Goal: Transaction & Acquisition: Purchase product/service

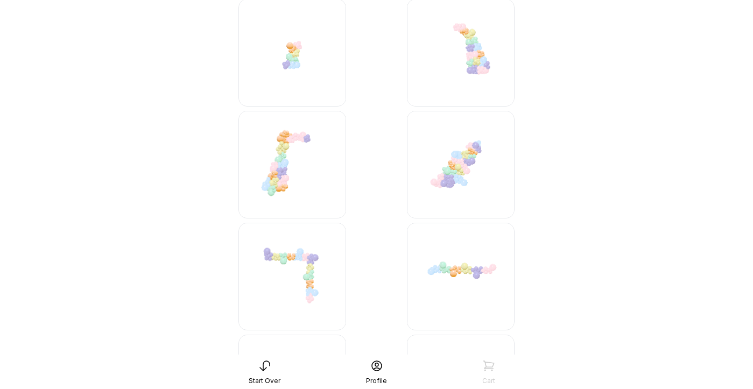
scroll to position [3202, 0]
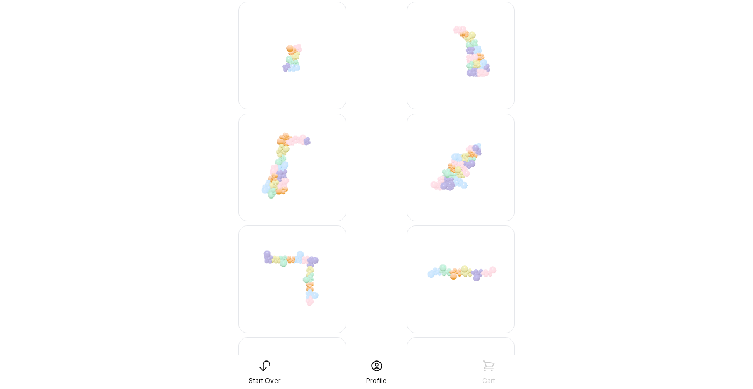
click at [438, 264] on img at bounding box center [461, 280] width 108 height 108
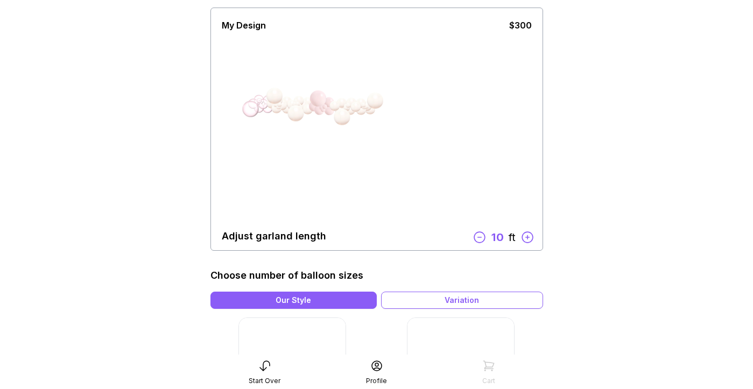
scroll to position [81, 0]
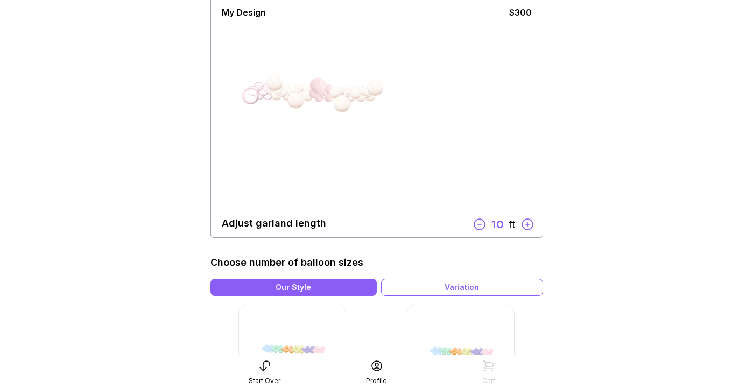
click at [529, 225] on icon at bounding box center [527, 225] width 14 height 14
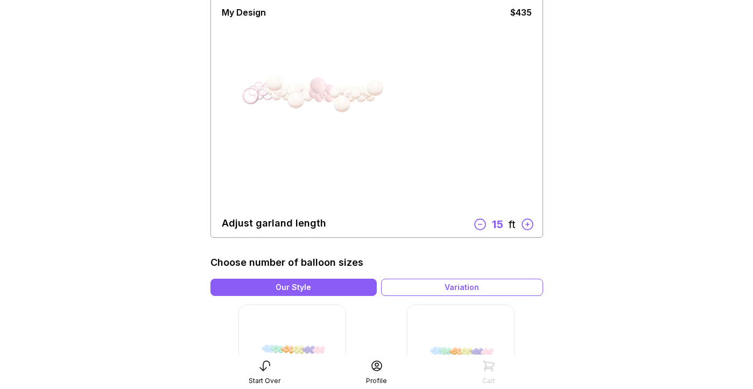
click at [529, 225] on icon at bounding box center [527, 225] width 14 height 14
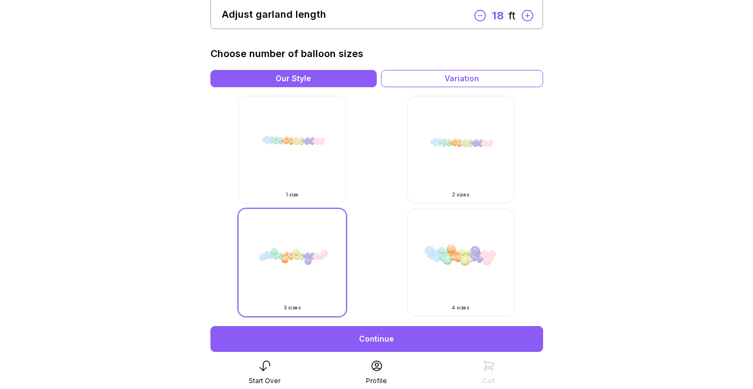
scroll to position [293, 0]
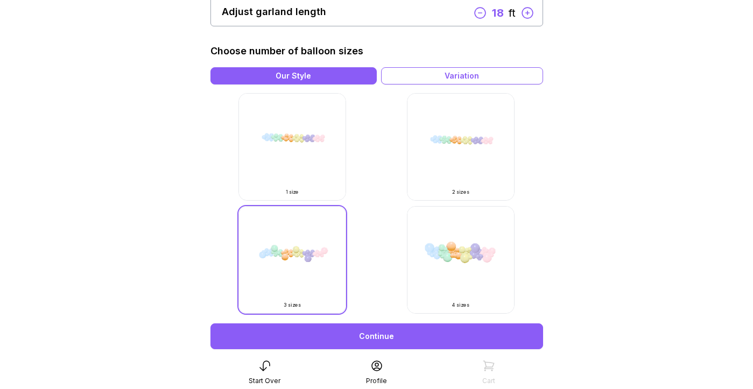
click at [479, 239] on img at bounding box center [461, 260] width 108 height 108
click at [468, 271] on img at bounding box center [461, 260] width 108 height 108
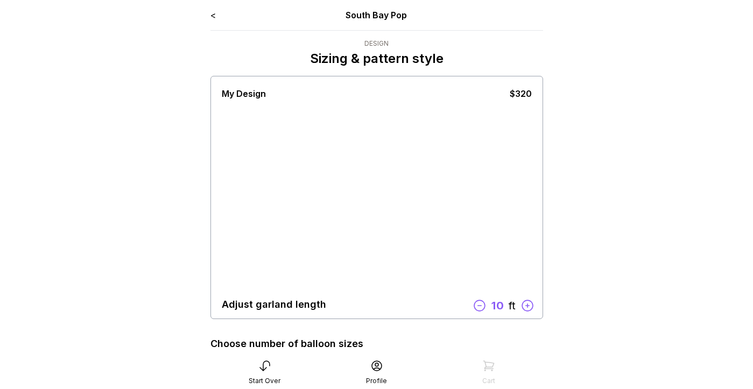
click at [463, 294] on div "My Design $320 Adjust garland length 10 ft" at bounding box center [377, 198] width 310 height 238
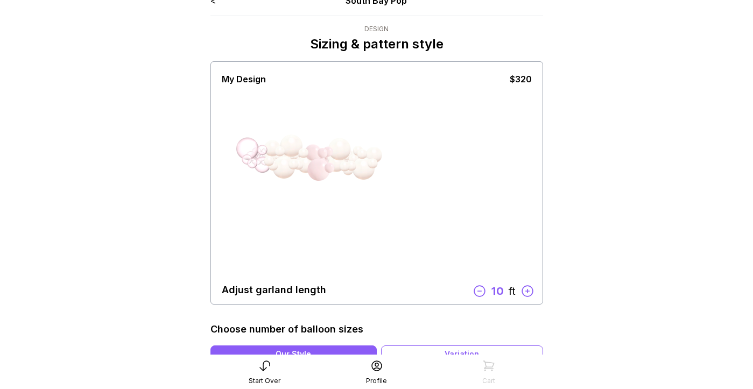
scroll to position [9, 0]
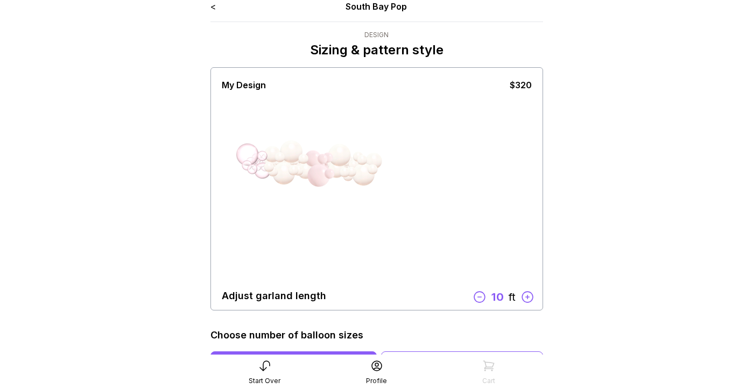
click at [481, 300] on icon at bounding box center [479, 297] width 14 height 14
click at [484, 299] on icon at bounding box center [485, 297] width 14 height 14
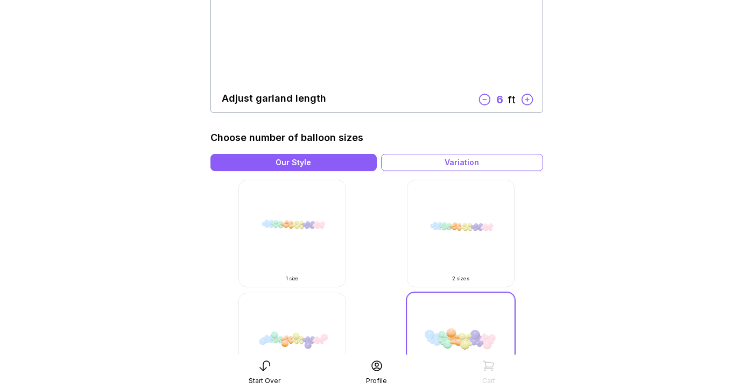
scroll to position [223, 0]
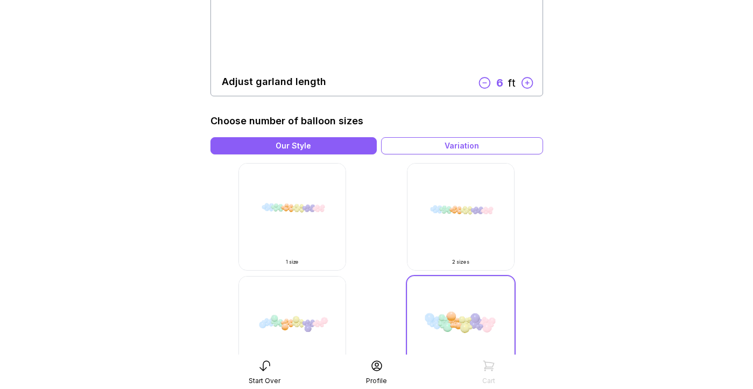
click at [288, 188] on img at bounding box center [293, 217] width 108 height 108
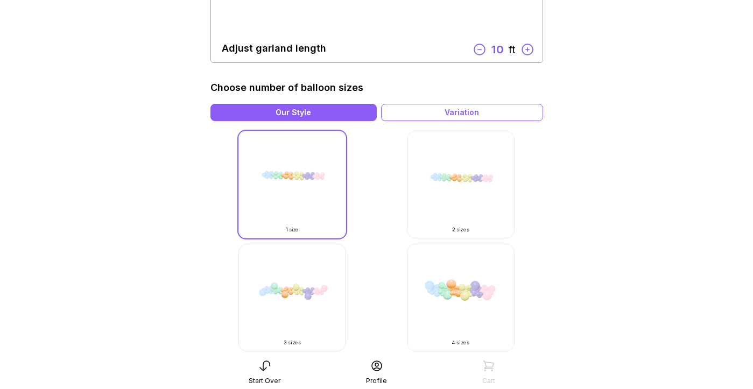
scroll to position [272, 0]
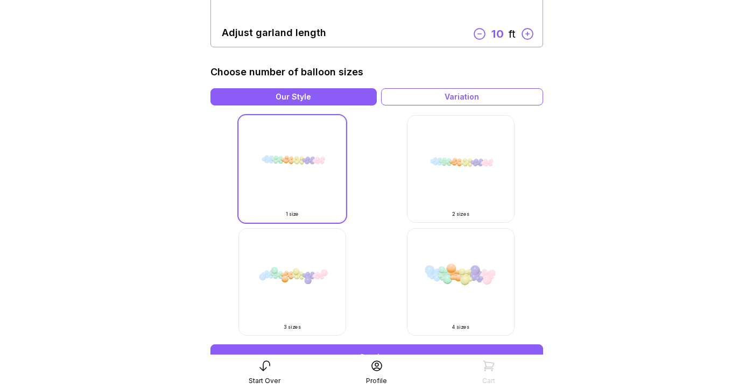
click at [470, 261] on img at bounding box center [461, 282] width 108 height 108
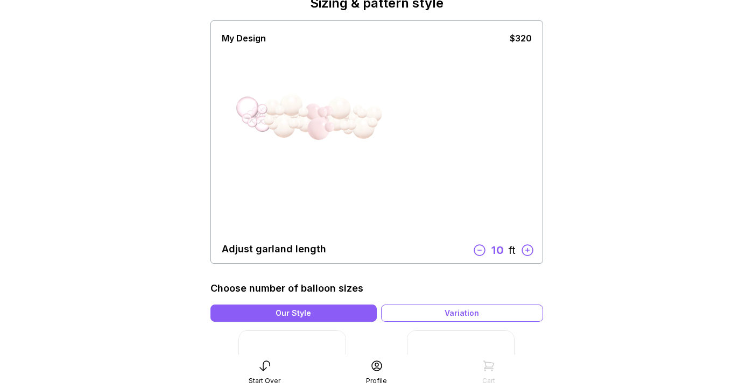
scroll to position [73, 0]
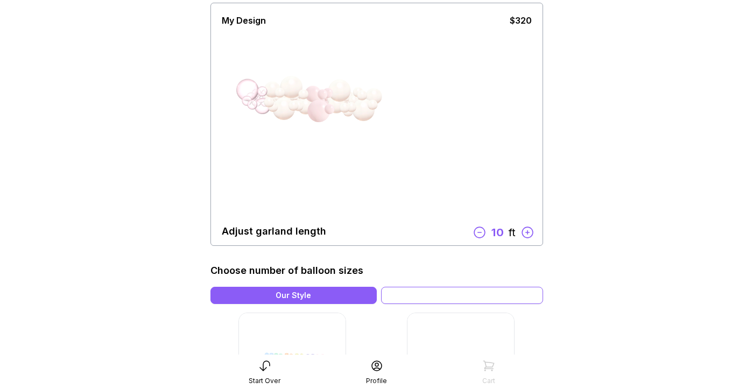
click at [491, 296] on div "Variation" at bounding box center [462, 295] width 162 height 17
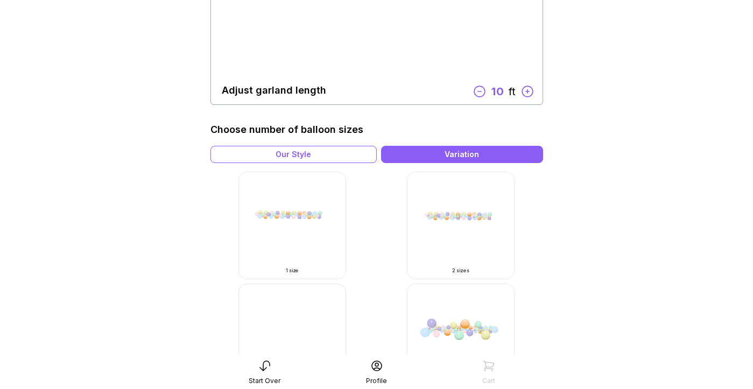
scroll to position [254, 0]
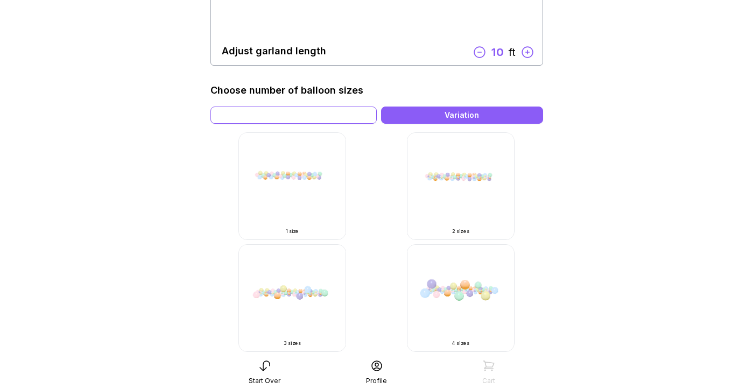
click at [340, 117] on div "Our Style" at bounding box center [294, 115] width 166 height 17
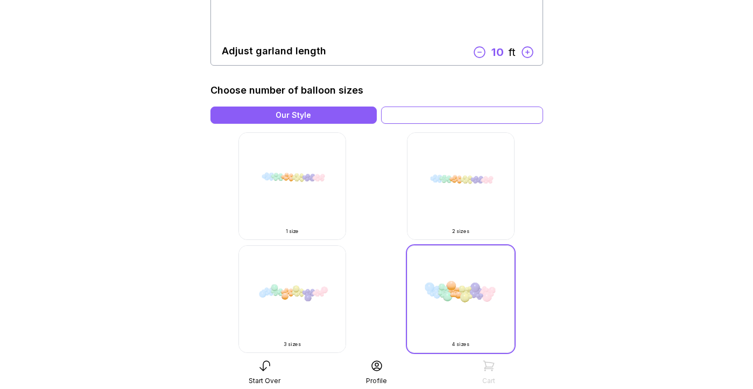
click at [453, 107] on div "Our Style Variation" at bounding box center [377, 115] width 333 height 17
click at [444, 109] on div "Variation" at bounding box center [462, 115] width 162 height 17
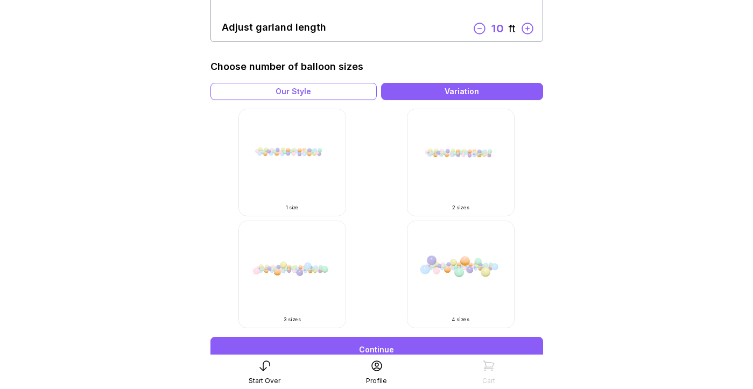
scroll to position [281, 0]
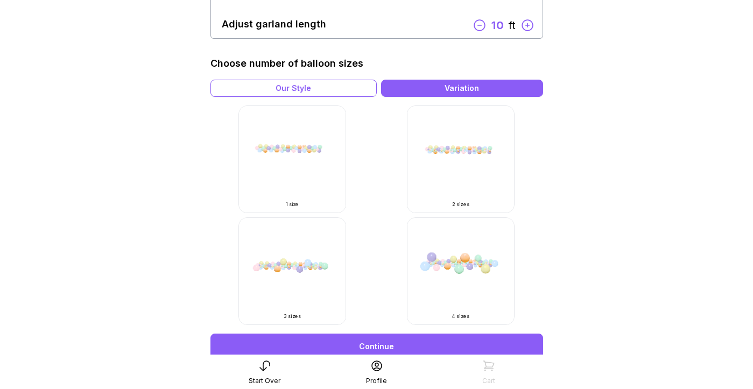
click at [472, 244] on img at bounding box center [461, 272] width 108 height 108
click at [458, 250] on img at bounding box center [461, 272] width 108 height 108
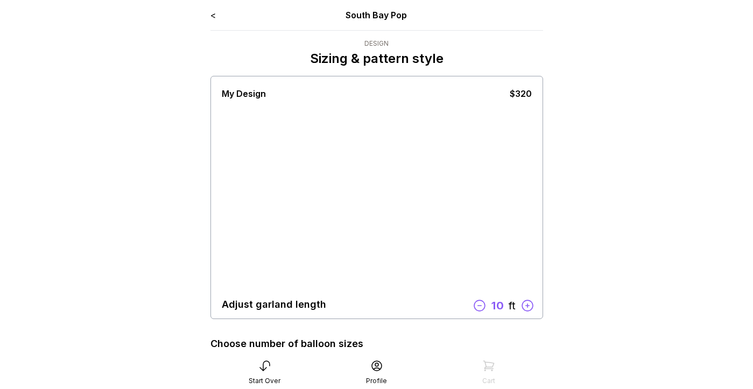
click at [458, 289] on div "My Design $320 Adjust garland length 10 ft" at bounding box center [377, 198] width 310 height 238
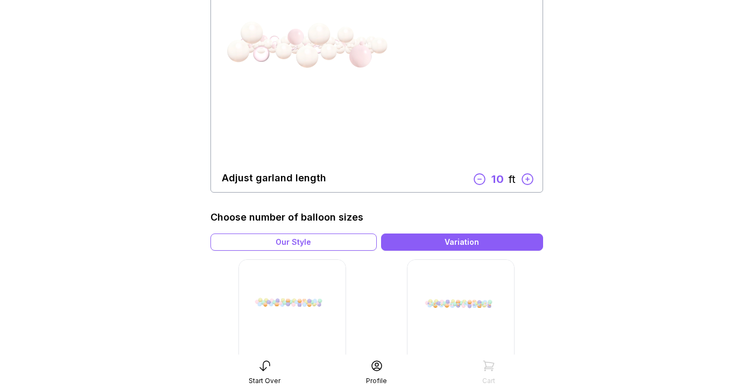
scroll to position [139, 0]
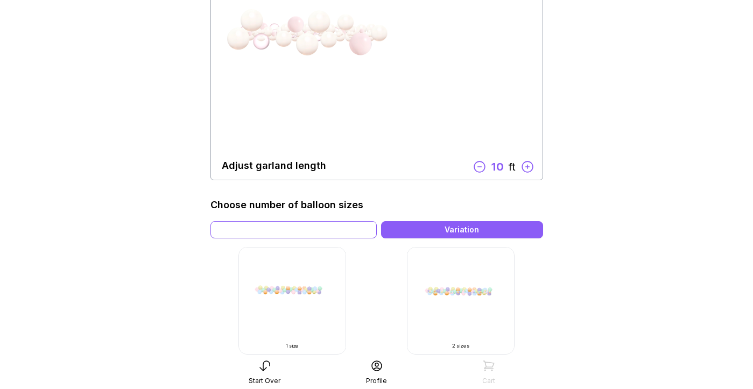
click at [351, 232] on div "Our Style" at bounding box center [294, 229] width 166 height 17
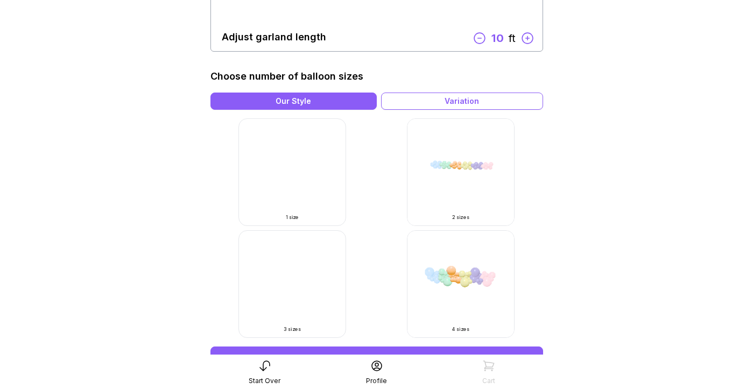
scroll to position [270, 0]
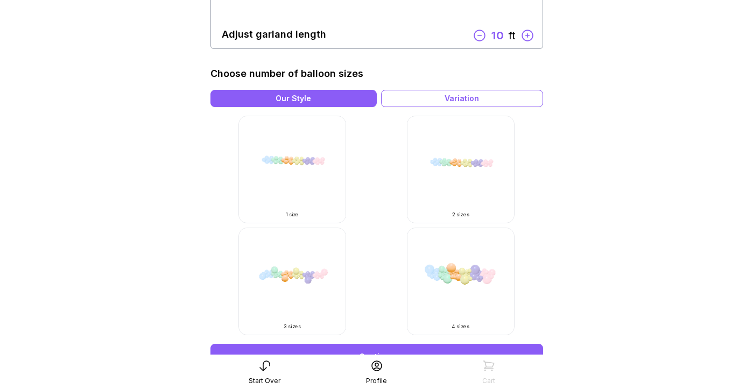
click at [446, 267] on img at bounding box center [461, 282] width 108 height 108
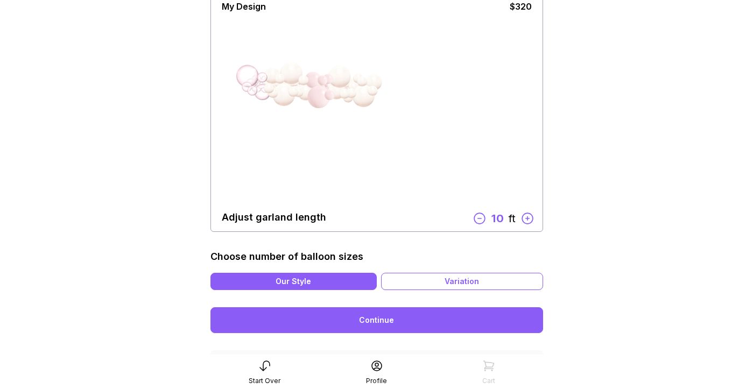
scroll to position [167, 0]
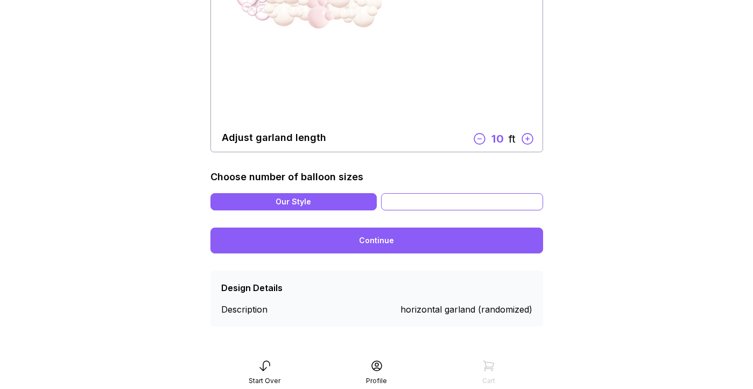
click at [457, 205] on div "Variation" at bounding box center [462, 201] width 162 height 17
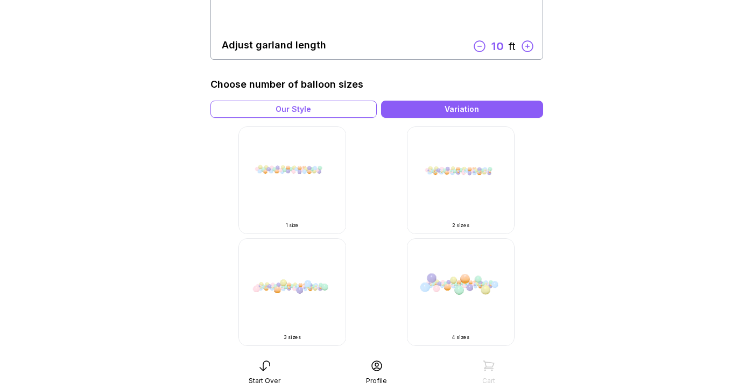
scroll to position [260, 0]
click at [361, 116] on div "Our Style" at bounding box center [294, 108] width 166 height 17
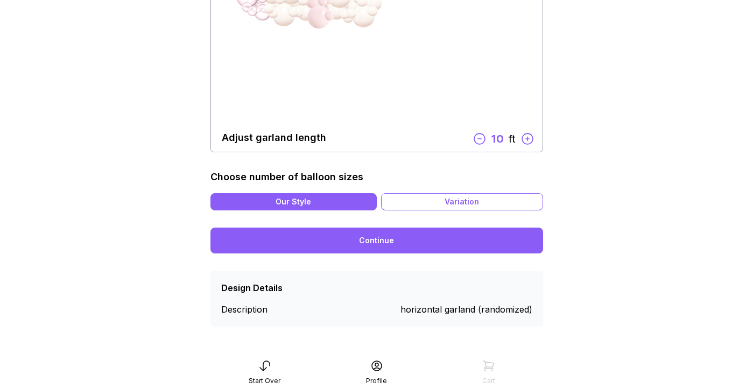
scroll to position [134, 0]
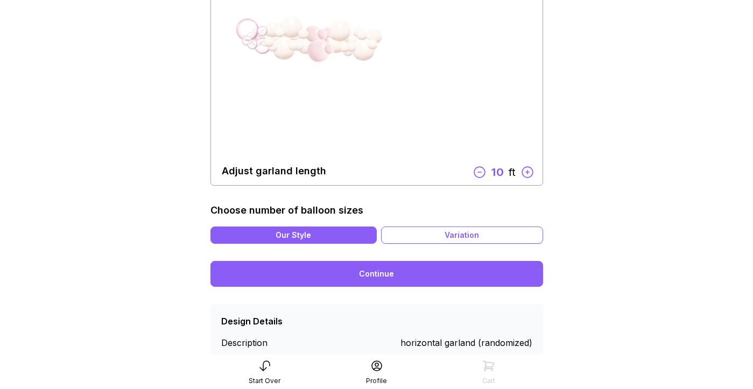
click at [316, 236] on div "Our Style" at bounding box center [294, 235] width 166 height 17
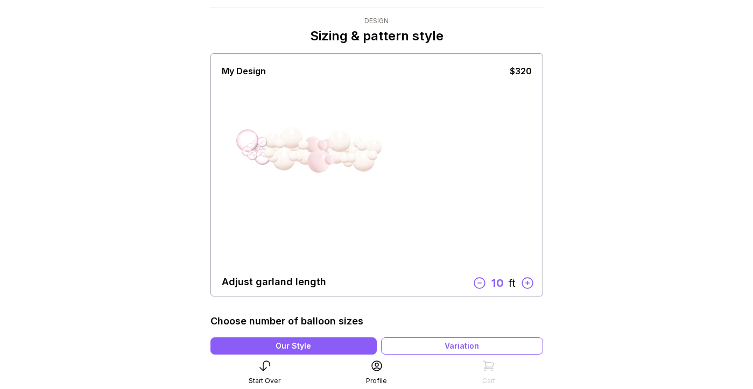
scroll to position [0, 0]
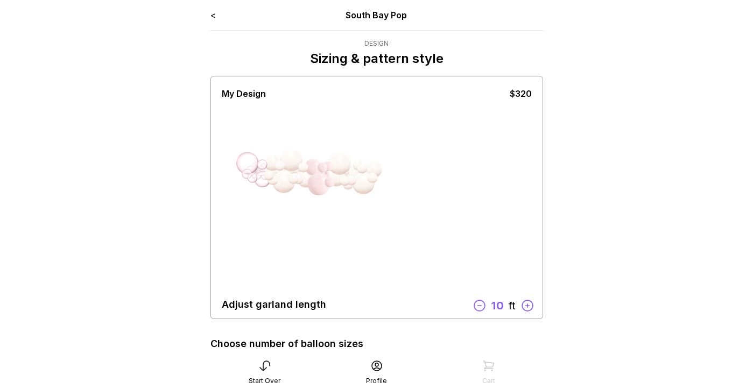
click at [215, 16] on link "<" at bounding box center [213, 15] width 5 height 11
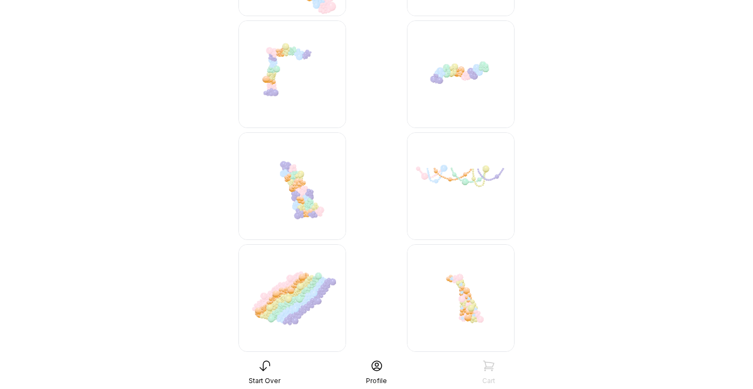
scroll to position [2849, 0]
click at [475, 172] on img at bounding box center [461, 185] width 108 height 108
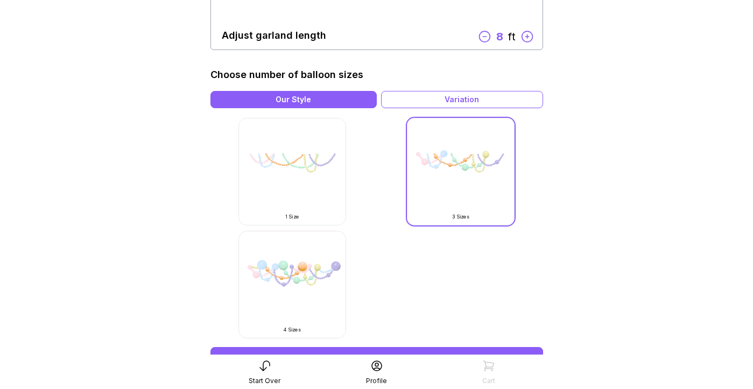
scroll to position [274, 0]
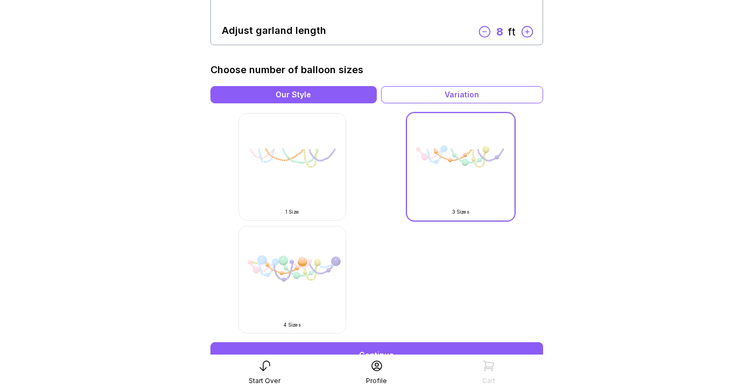
click at [333, 262] on img at bounding box center [293, 280] width 108 height 108
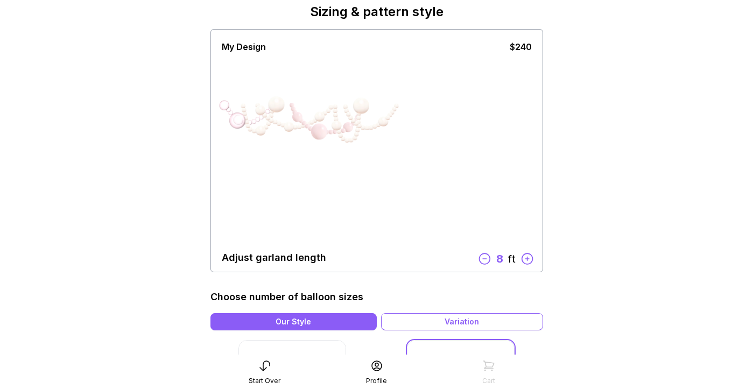
scroll to position [0, 0]
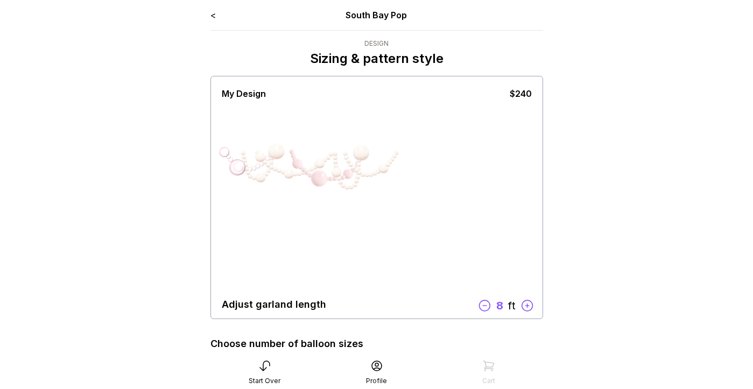
click at [211, 15] on link "<" at bounding box center [213, 15] width 5 height 11
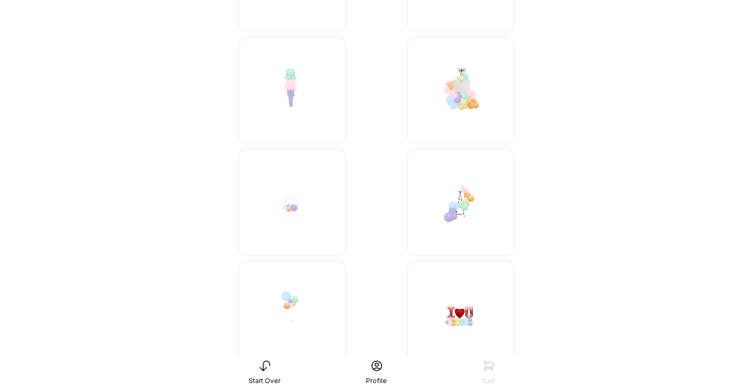
scroll to position [4005, 0]
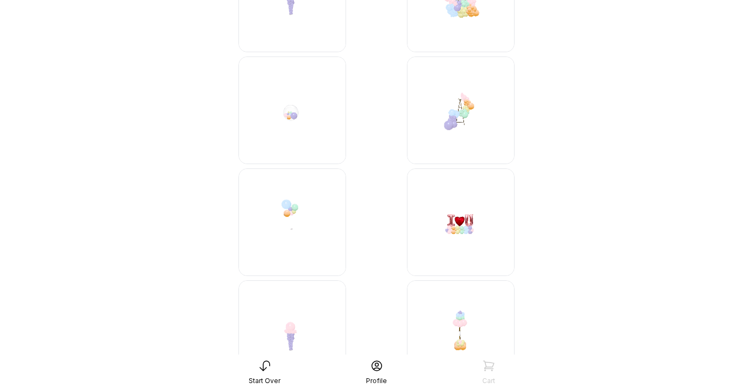
click at [465, 121] on img at bounding box center [461, 111] width 108 height 108
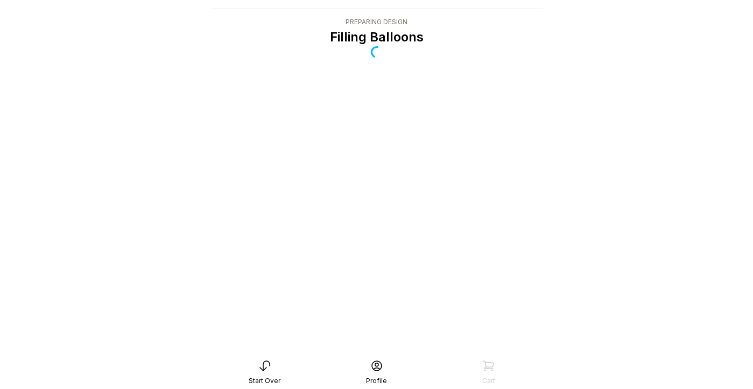
scroll to position [0, 0]
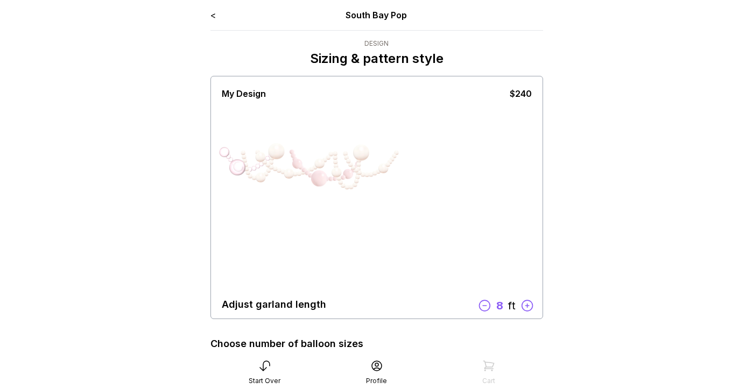
click at [213, 16] on link "<" at bounding box center [213, 15] width 5 height 11
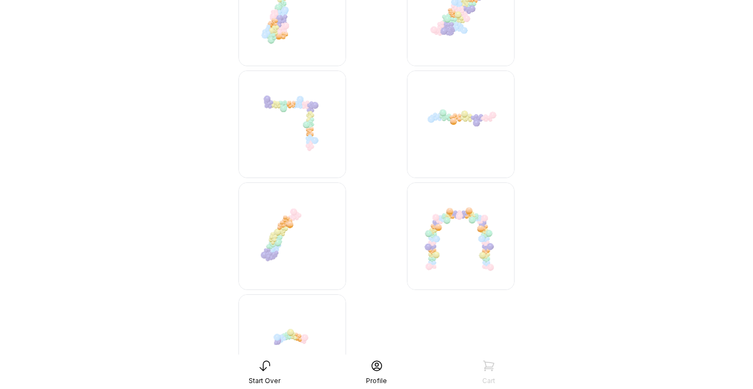
scroll to position [3358, 0]
click at [451, 110] on img at bounding box center [461, 124] width 108 height 108
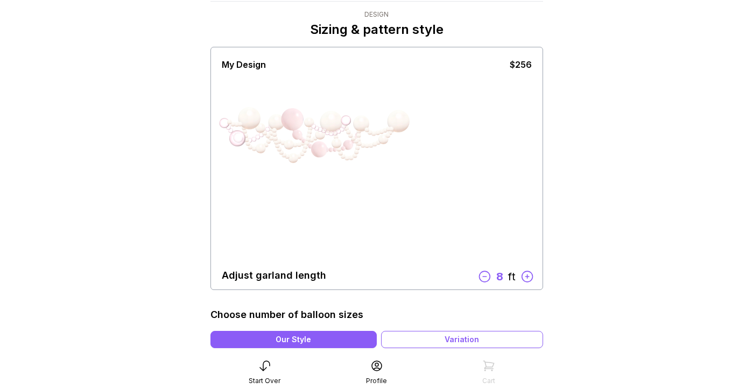
scroll to position [30, 0]
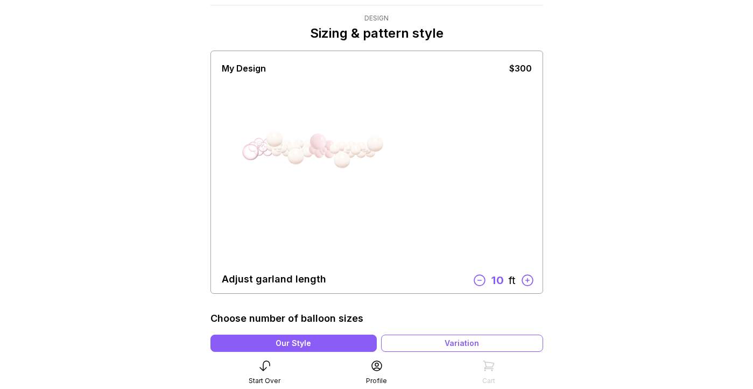
scroll to position [27, 0]
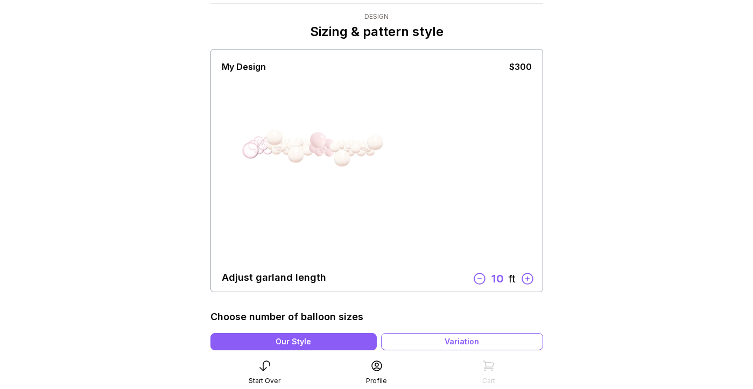
click at [334, 155] on div at bounding box center [342, 159] width 16 height 16
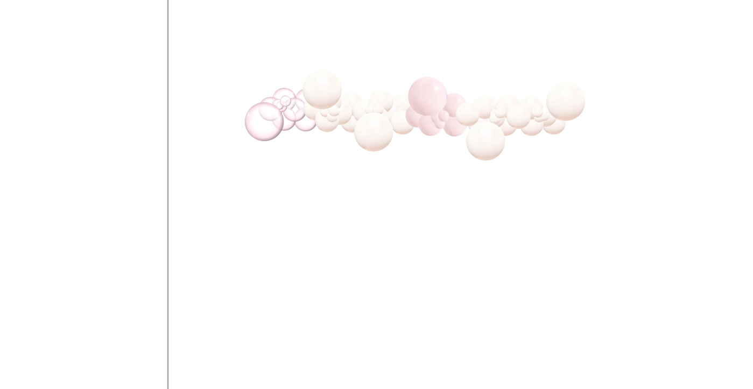
click at [202, 139] on div "< South Bay Pop Design Sizing & pattern style My Design $300 Adjust garland len…" at bounding box center [377, 351] width 350 height 757
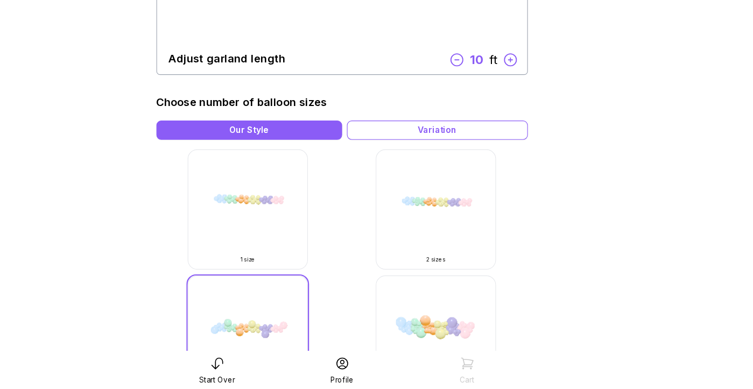
scroll to position [389, 0]
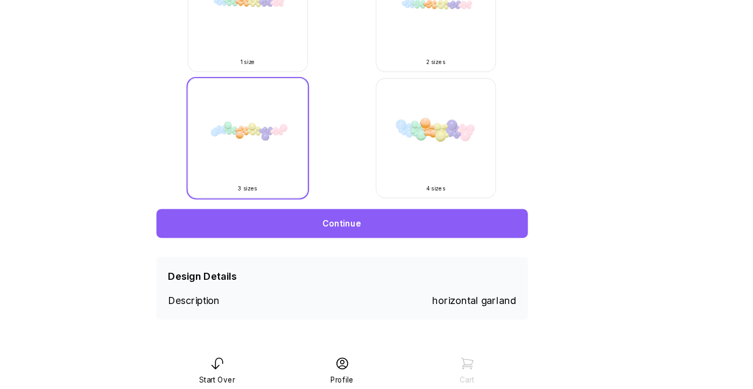
click at [408, 237] on link "Continue" at bounding box center [377, 241] width 333 height 26
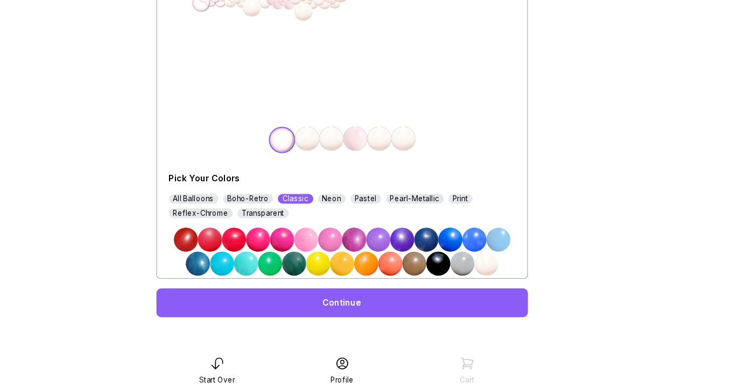
scroll to position [141, 0]
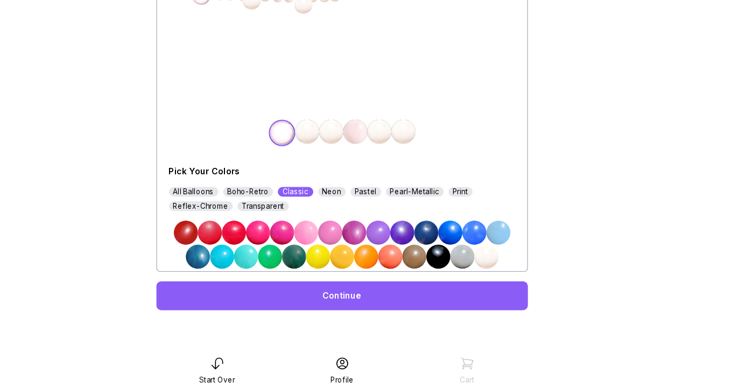
click at [392, 312] on link "Continue" at bounding box center [377, 305] width 333 height 26
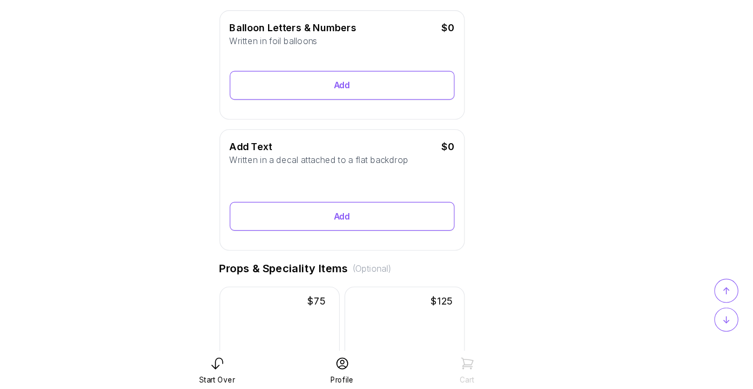
scroll to position [275, 0]
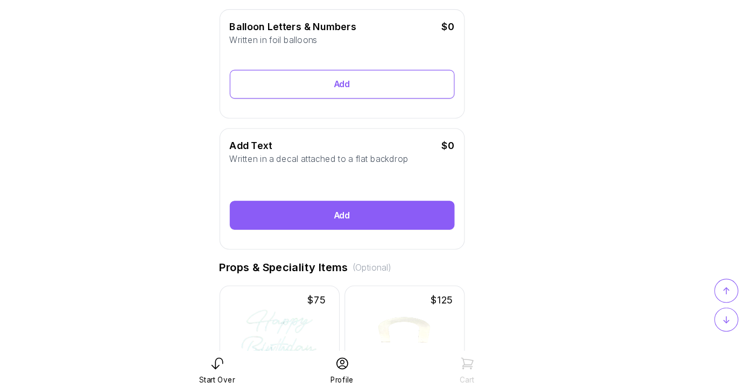
click at [399, 228] on div "Add" at bounding box center [376, 233] width 201 height 26
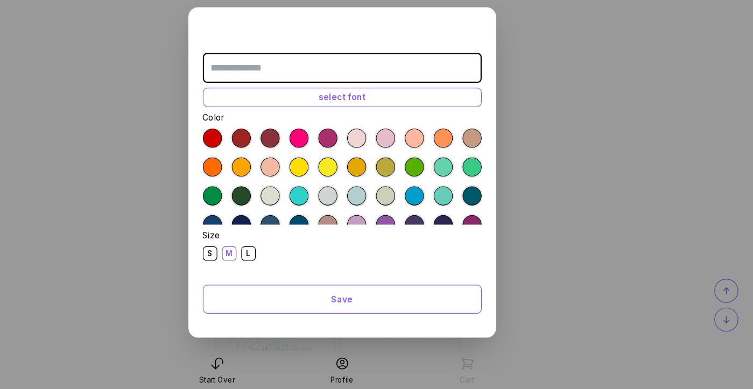
click at [285, 270] on div "S M L" at bounding box center [377, 267] width 250 height 13
click at [297, 269] on div "L" at bounding box center [293, 267] width 13 height 13
click at [414, 110] on input "text" at bounding box center [377, 101] width 250 height 27
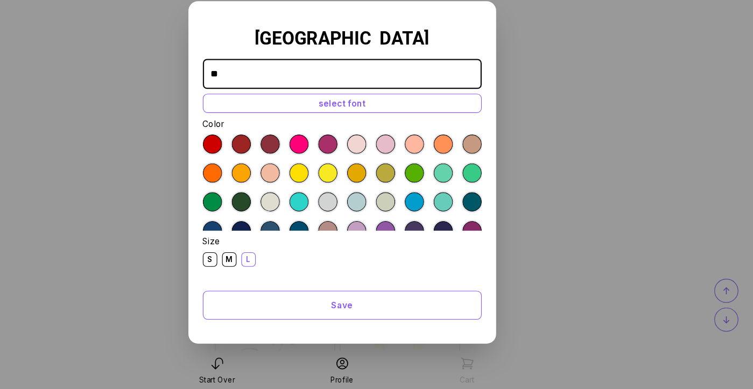
type input "*"
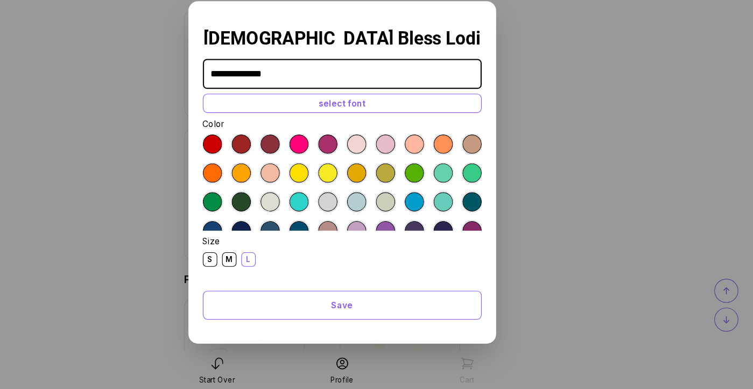
scroll to position [60, 0]
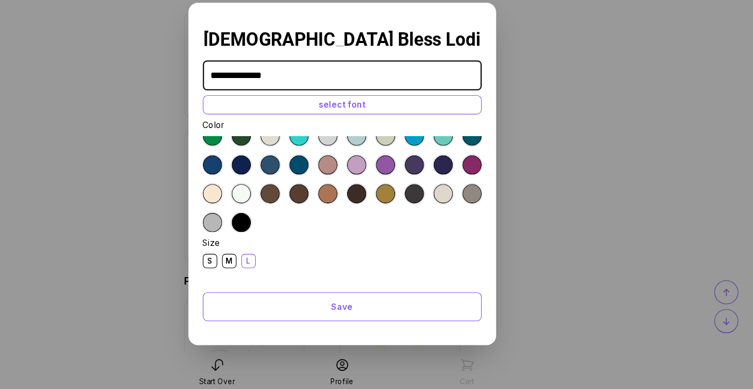
type input "**********"
click at [416, 211] on div at bounding box center [415, 212] width 17 height 17
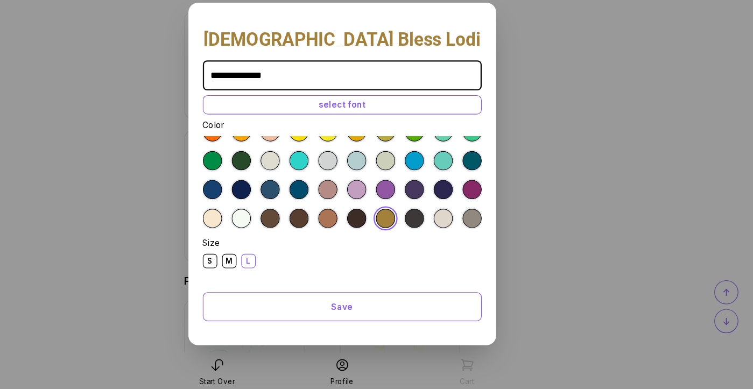
scroll to position [0, 0]
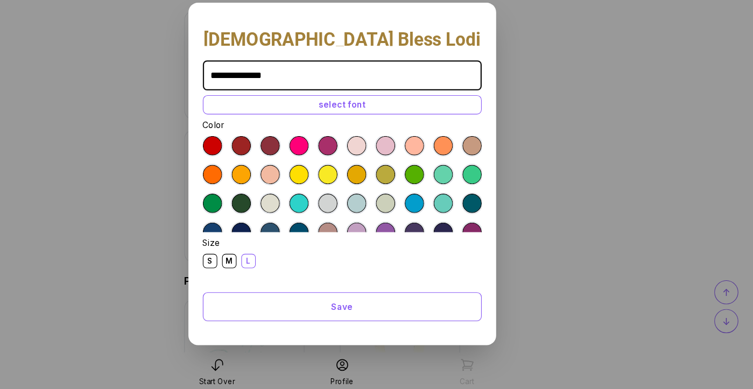
click at [393, 200] on div at bounding box center [389, 195] width 17 height 17
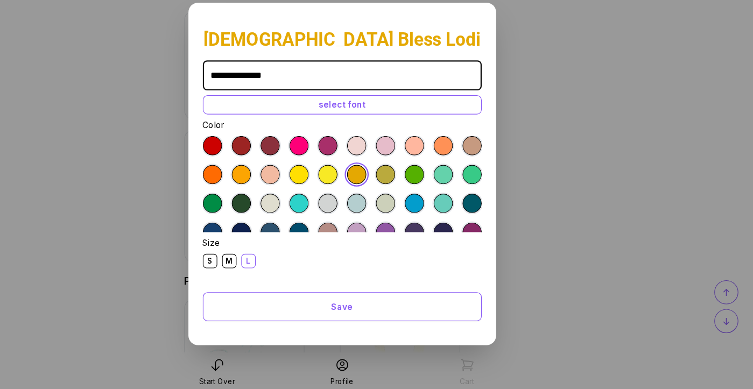
click at [422, 137] on div "select font" at bounding box center [377, 132] width 250 height 17
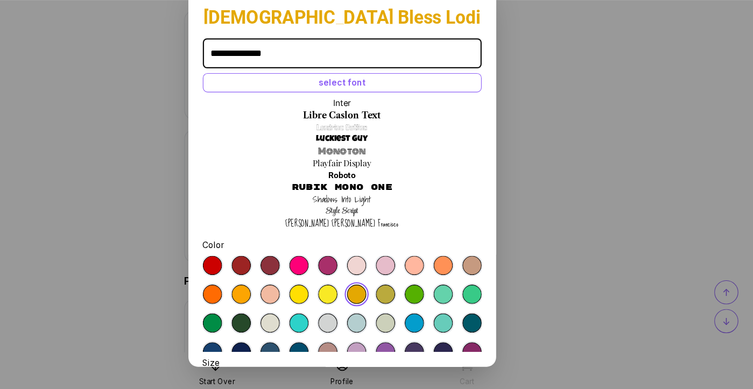
click at [382, 218] on link "Shadows Into Light" at bounding box center [377, 217] width 52 height 11
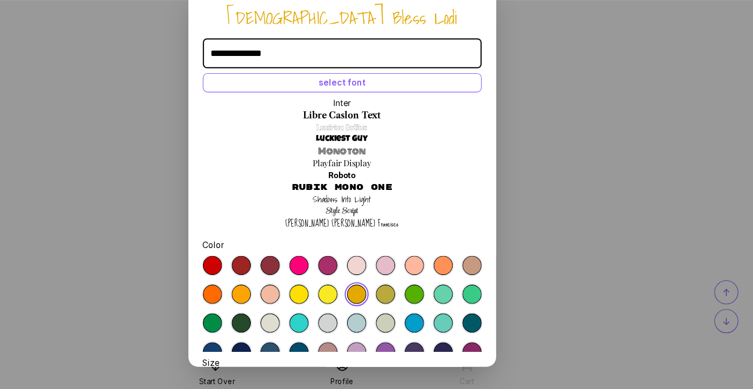
click at [379, 235] on link "Sue Ellen Francisco" at bounding box center [376, 239] width 101 height 11
click at [379, 234] on link "Sue Ellen Francisco" at bounding box center [376, 239] width 101 height 11
click at [374, 227] on link "Style Script" at bounding box center [376, 228] width 29 height 11
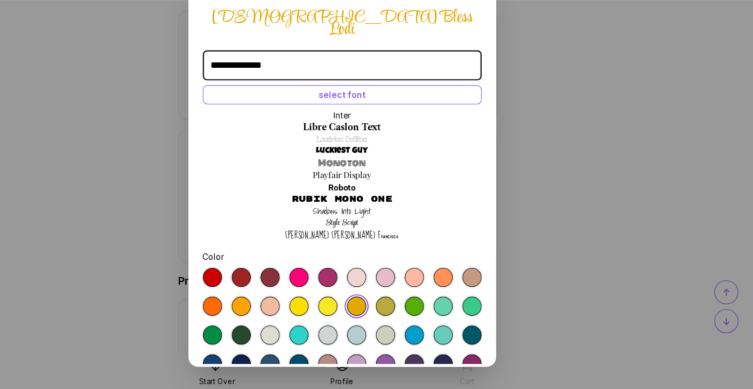
scroll to position [88, 0]
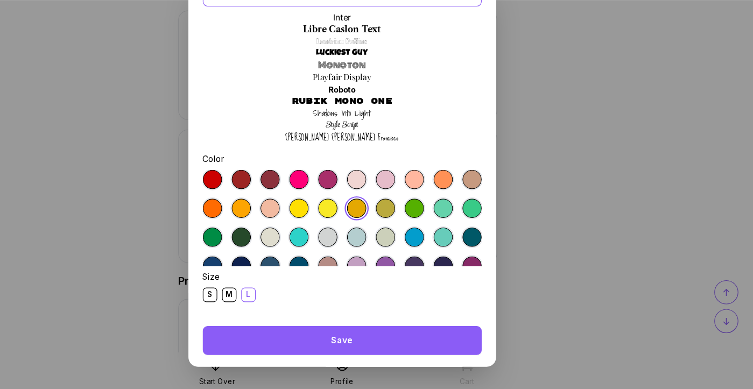
click at [375, 340] on div "Save" at bounding box center [377, 344] width 250 height 26
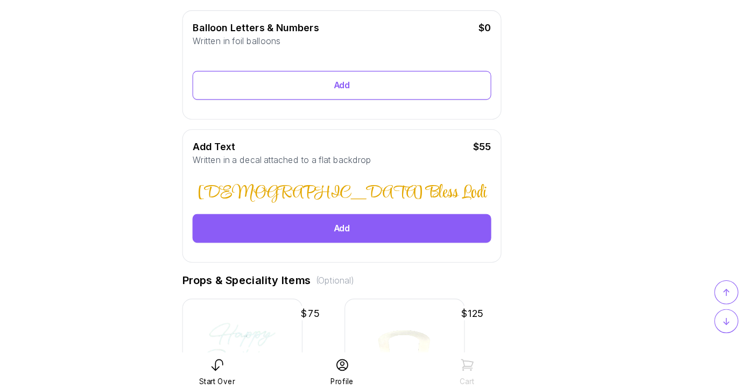
click at [403, 250] on div "Add" at bounding box center [377, 244] width 268 height 26
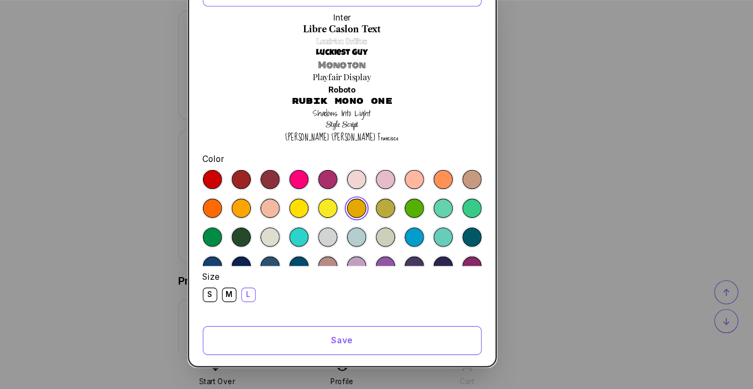
scroll to position [0, 0]
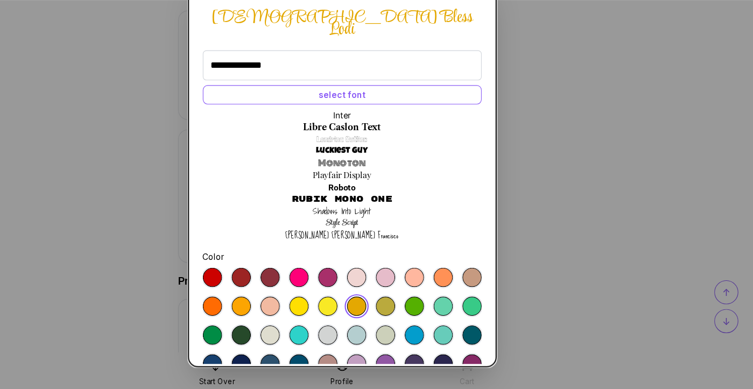
click at [560, 124] on dialog "**********" at bounding box center [376, 194] width 753 height 389
click at [558, 128] on dialog "**********" at bounding box center [376, 194] width 753 height 389
click at [526, 148] on dialog "**********" at bounding box center [376, 194] width 753 height 389
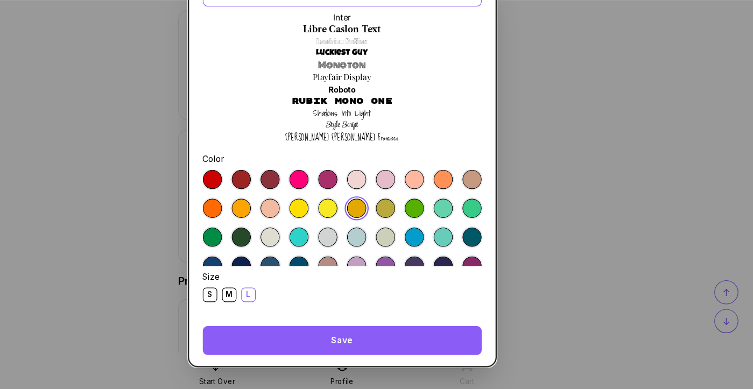
click at [403, 343] on div "Save" at bounding box center [377, 344] width 250 height 26
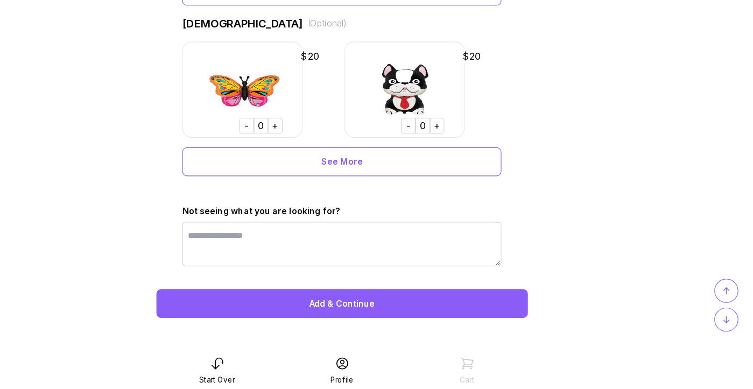
scroll to position [818, 0]
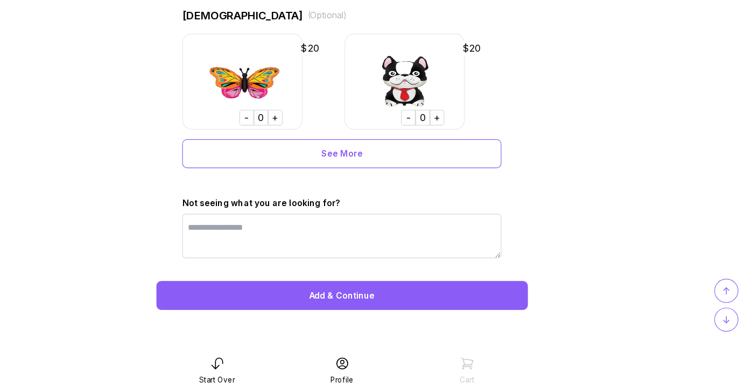
click at [387, 304] on div "Add & Continue" at bounding box center [377, 305] width 333 height 26
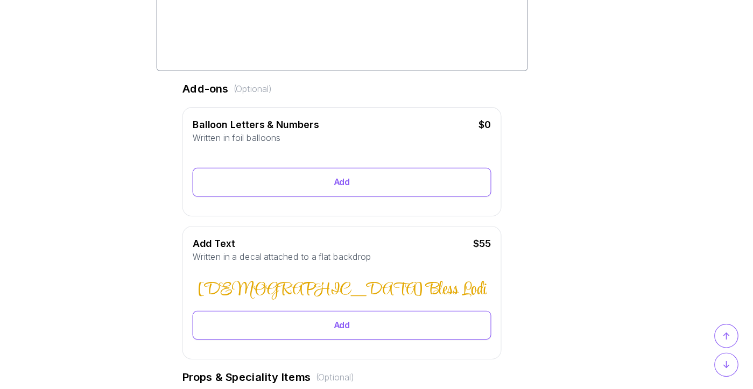
scroll to position [226, 0]
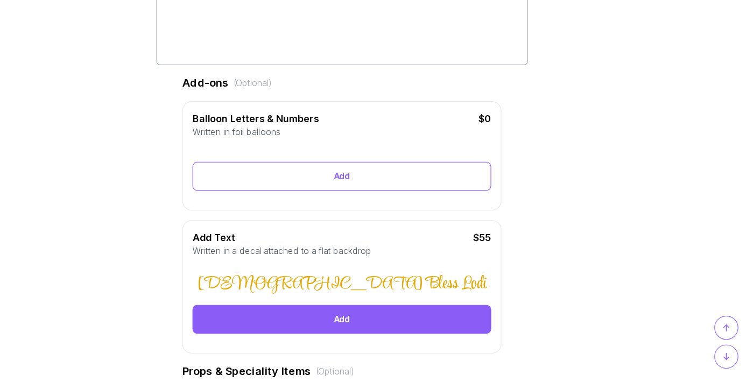
click at [367, 299] on div "Add" at bounding box center [377, 294] width 268 height 26
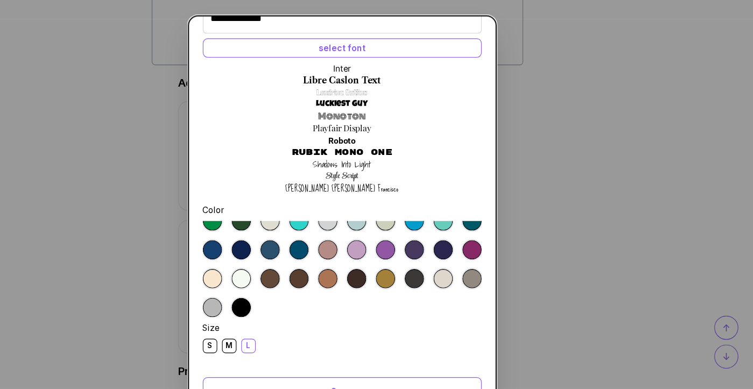
scroll to position [88, 0]
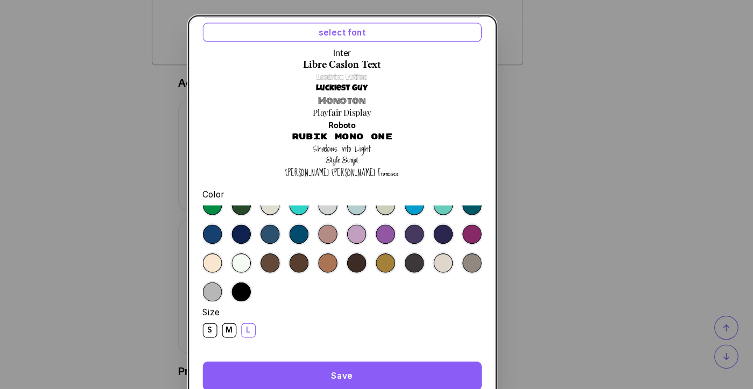
click at [372, 341] on div "Save" at bounding box center [377, 344] width 250 height 26
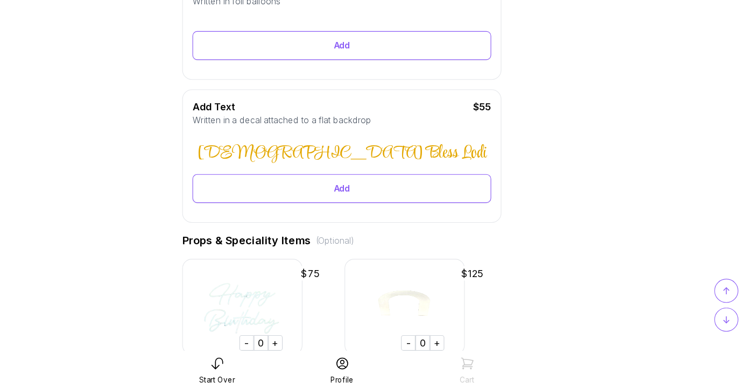
scroll to position [312, 0]
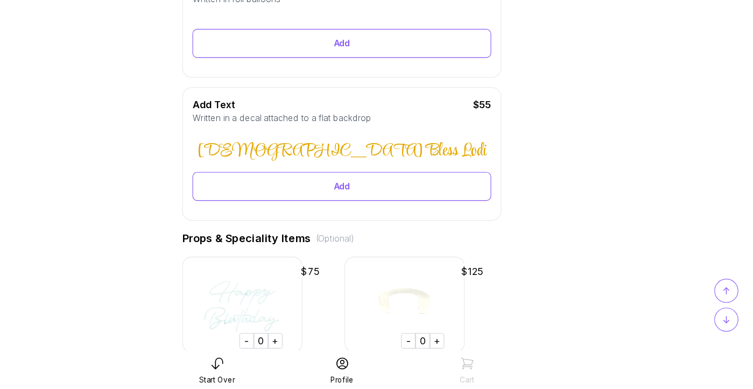
click at [460, 141] on div "Written in a decal attached to a flat backdrop" at bounding box center [377, 146] width 268 height 11
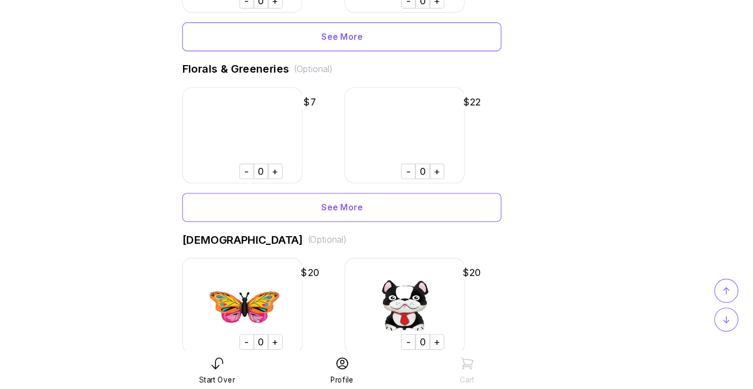
scroll to position [818, 0]
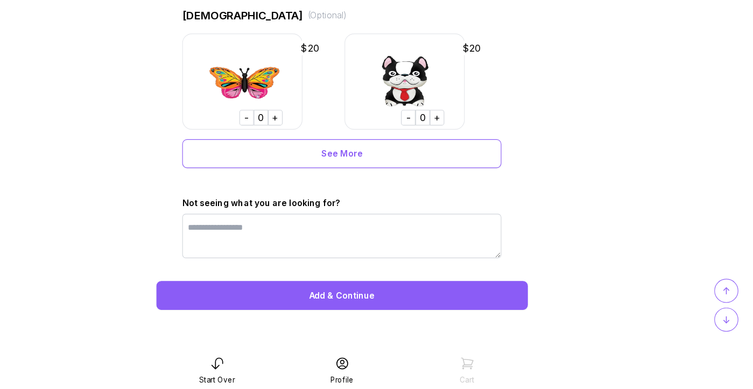
click at [403, 310] on div "Add & Continue" at bounding box center [377, 305] width 333 height 26
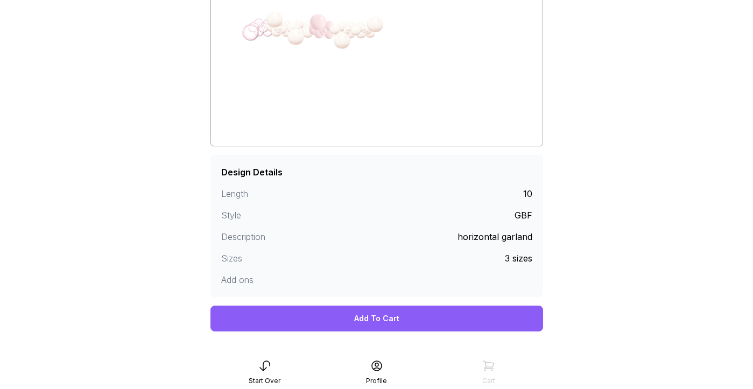
scroll to position [162, 0]
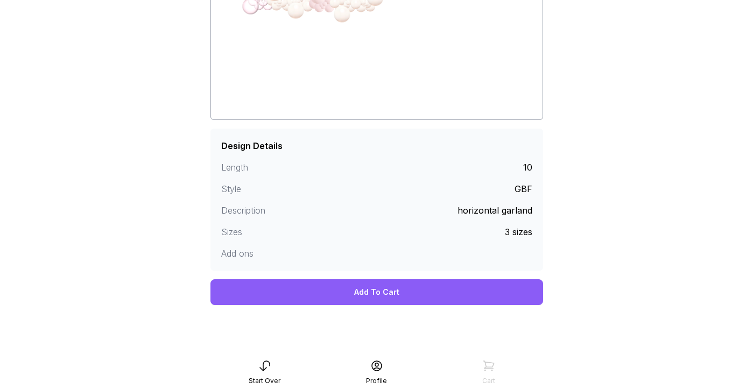
click at [376, 288] on div "Add To Cart" at bounding box center [377, 293] width 333 height 26
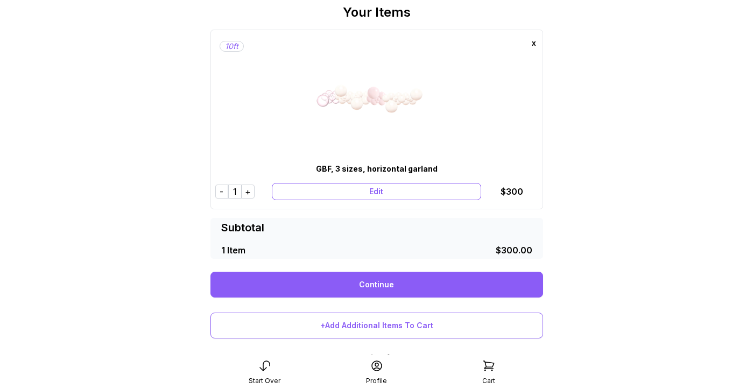
scroll to position [125, 0]
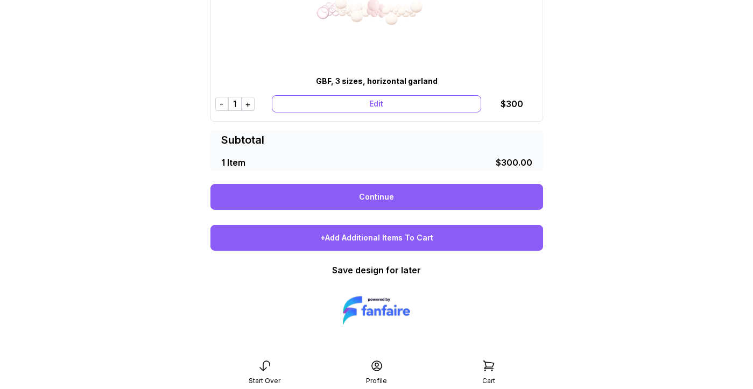
click at [369, 230] on div "+Add Additional Items To Cart" at bounding box center [377, 238] width 333 height 26
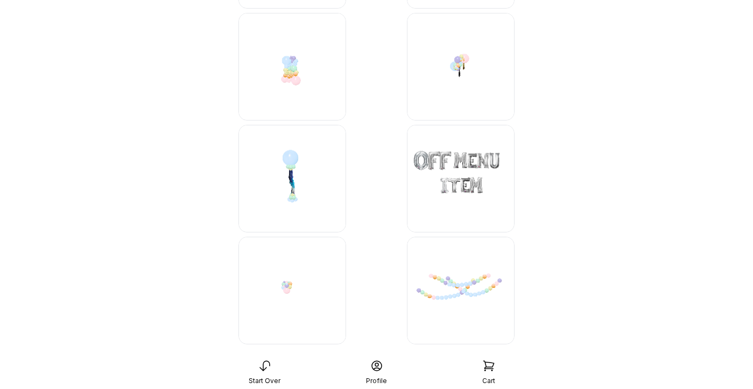
scroll to position [4701, 0]
